Goal: Task Accomplishment & Management: Complete application form

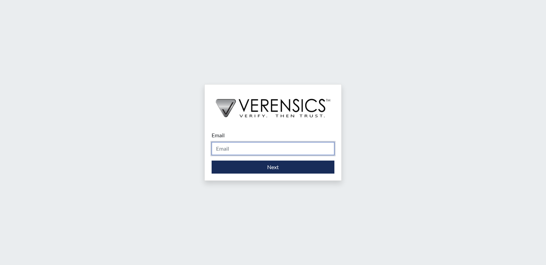
click at [242, 149] on input "Email" at bounding box center [273, 148] width 123 height 13
type input "[PERSON_NAME][EMAIL_ADDRESS][PERSON_NAME][DOMAIN_NAME]"
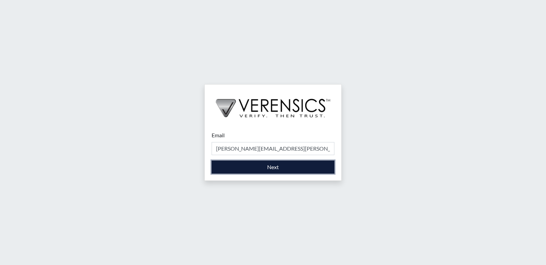
click at [241, 169] on button "Next" at bounding box center [273, 167] width 123 height 13
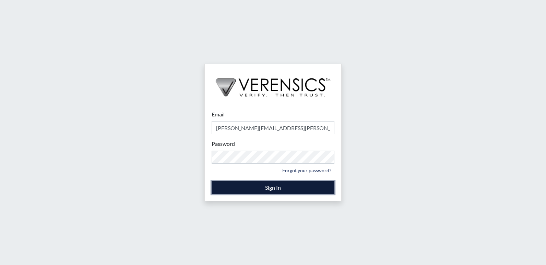
click at [254, 190] on button "Sign In" at bounding box center [273, 187] width 123 height 13
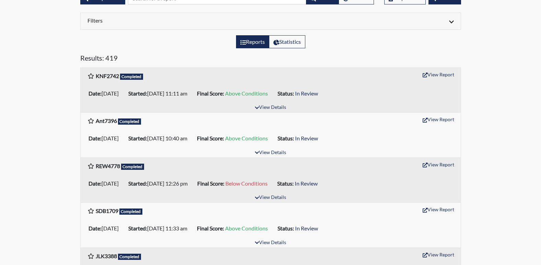
scroll to position [69, 0]
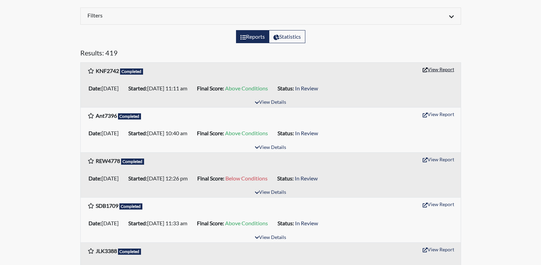
click at [448, 68] on button "View Report" at bounding box center [438, 69] width 38 height 11
click at [442, 160] on button "View Report" at bounding box center [438, 159] width 38 height 11
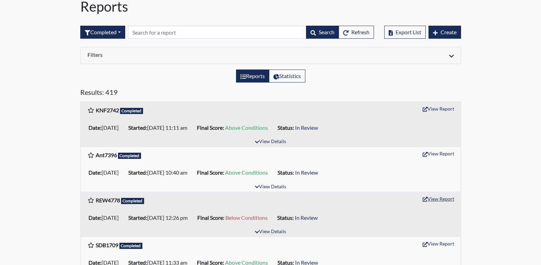
scroll to position [0, 0]
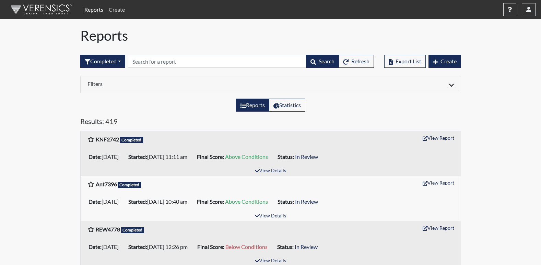
click at [112, 9] on link "Create" at bounding box center [117, 10] width 22 height 14
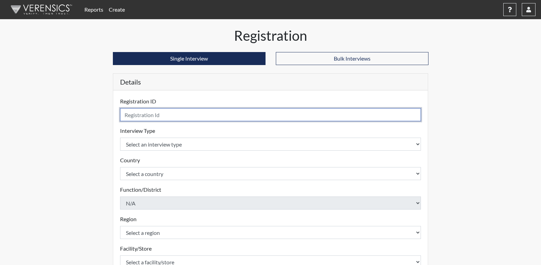
click at [152, 119] on input "text" at bounding box center [270, 114] width 301 height 13
type input "CFP2691"
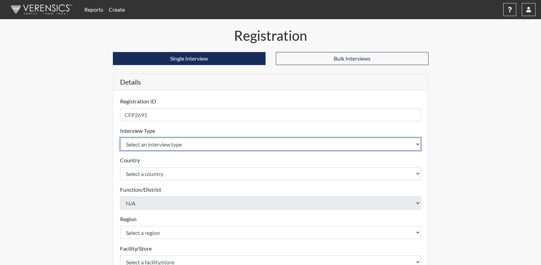
click at [173, 147] on select "Select an interview type Corrections Pre-Employment" at bounding box center [270, 144] width 301 height 13
select select "ff733e93-e1bf-11ea-9c9f-0eff0cf7eb8f"
click at [120, 138] on select "Select an interview type Corrections Pre-Employment" at bounding box center [270, 144] width 301 height 13
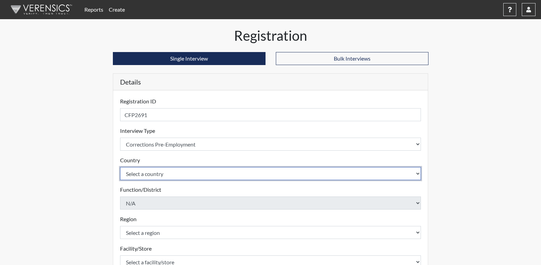
click at [154, 172] on select "Select a country United States Mexico" at bounding box center [270, 173] width 301 height 13
select select "united-states-of-america"
click at [120, 167] on select "Select a country United States Mexico" at bounding box center [270, 173] width 301 height 13
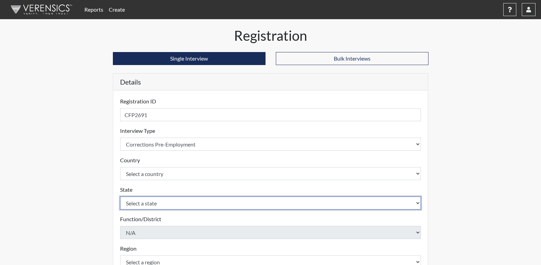
click at [150, 207] on select "Select a state Alabama Alaska Arizona Arkansas California Colorado Connecticut …" at bounding box center [270, 203] width 301 height 13
select select "GA"
click at [120, 197] on select "Select a state Alabama Alaska Arizona Arkansas California Colorado Connecticut …" at bounding box center [270, 203] width 301 height 13
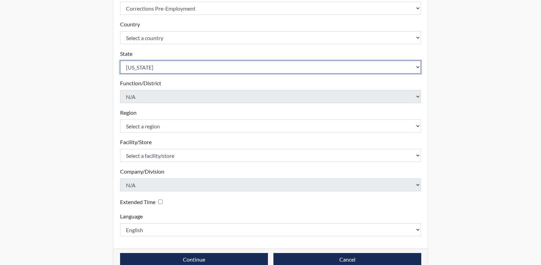
scroll to position [137, 0]
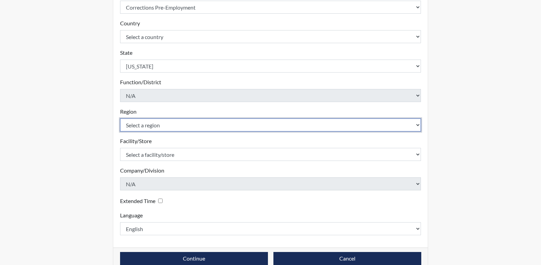
click at [148, 124] on select "Select a region Southwest Region" at bounding box center [270, 125] width 301 height 13
select select "51976826-f18e-4b67-8d3b-b0a0fa2f97ff"
click at [120, 119] on select "Select a region Southwest Region" at bounding box center [270, 125] width 301 height 13
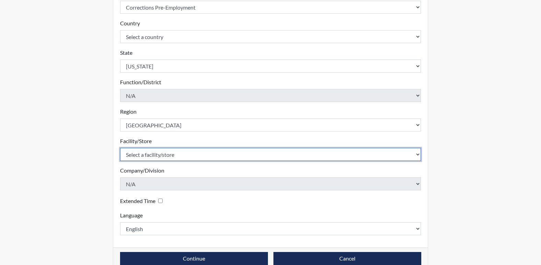
click at [146, 153] on select "Select a facility/store Lee SP" at bounding box center [270, 154] width 301 height 13
select select "26626ab7-56a1-437f-96f2-2870d0fac929"
click at [120, 148] on select "Select a facility/store Lee SP" at bounding box center [270, 154] width 301 height 13
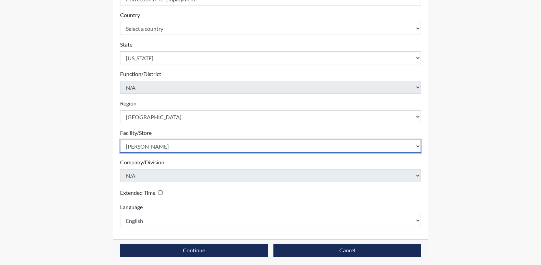
scroll to position [150, 0]
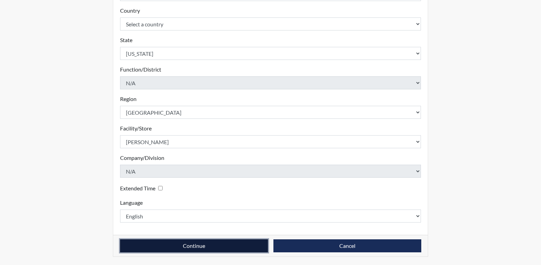
click at [197, 248] on button "Continue" at bounding box center [194, 246] width 148 height 13
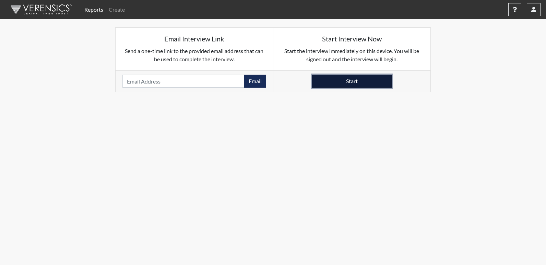
click at [363, 81] on button "Start" at bounding box center [352, 81] width 80 height 13
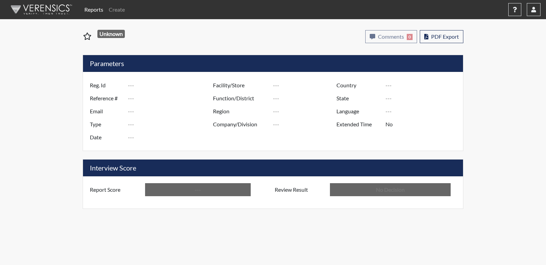
type input "KNF2742"
type input "51044"
type input "---"
type input "Corrections Pre-Employment"
type input "Sep 2, 2025"
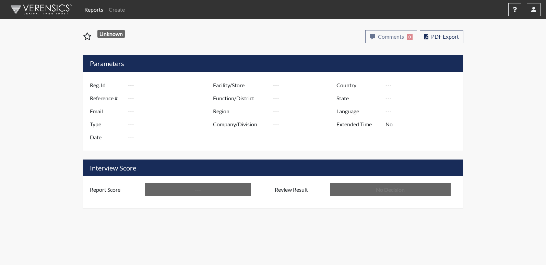
type input "[PERSON_NAME]"
type input "[GEOGRAPHIC_DATA]"
type input "[US_STATE]"
type input "English"
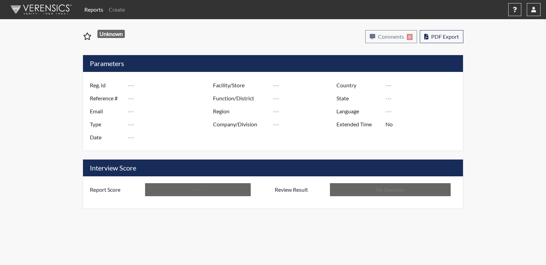
type input "Above Conditions"
type input "In Review"
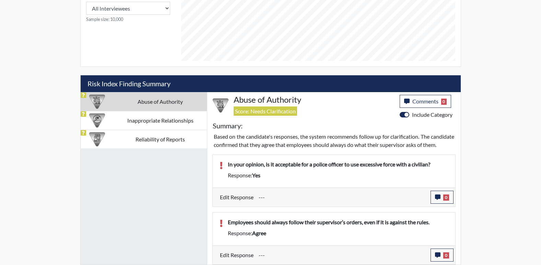
scroll to position [348, 0]
click at [172, 113] on td "Inappropriate Relationships" at bounding box center [160, 120] width 93 height 19
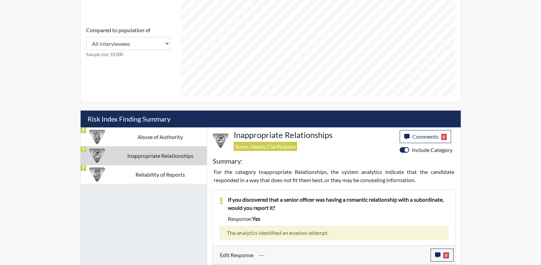
scroll to position [304, 0]
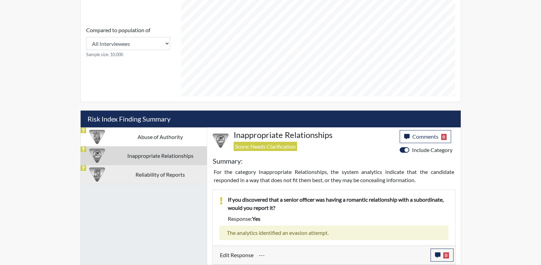
click at [175, 171] on td "Reliability of Reports" at bounding box center [160, 174] width 93 height 19
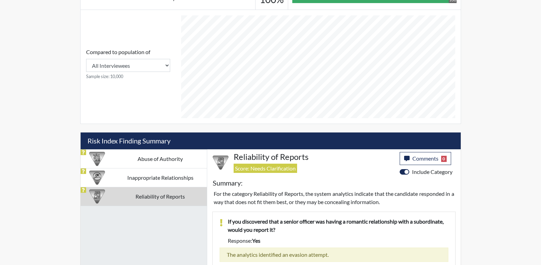
scroll to position [270, 0]
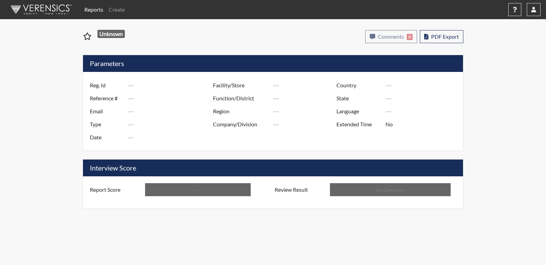
type input "REW4778"
type input "50971"
type input "---"
type input "Corrections Pre-Employment"
type input "[DATE]"
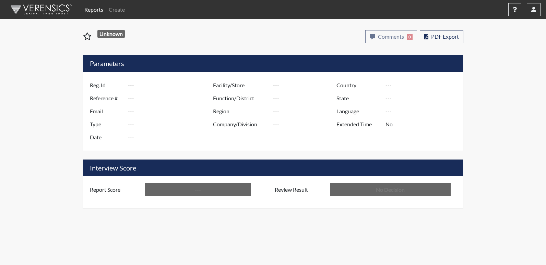
type input "[PERSON_NAME]"
type input "[GEOGRAPHIC_DATA]"
type input "[US_STATE]"
type input "English"
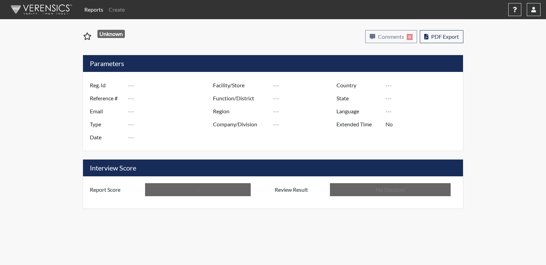
type input "Below Conditions"
type input "In Review"
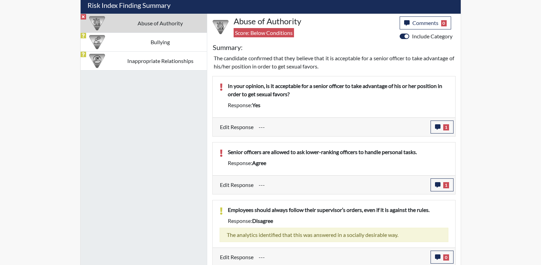
scroll to position [420, 0]
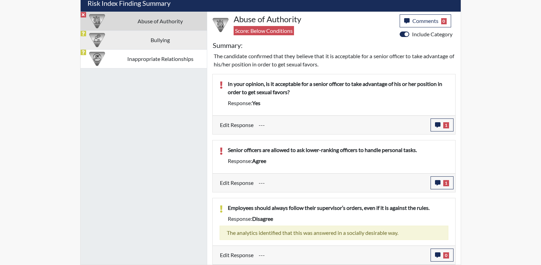
click at [153, 41] on td "Bullying" at bounding box center [160, 40] width 93 height 19
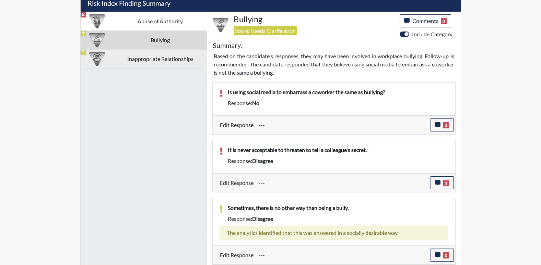
click at [172, 56] on td "Inappropriate Relationships" at bounding box center [160, 58] width 93 height 19
